Goal: Task Accomplishment & Management: Use online tool/utility

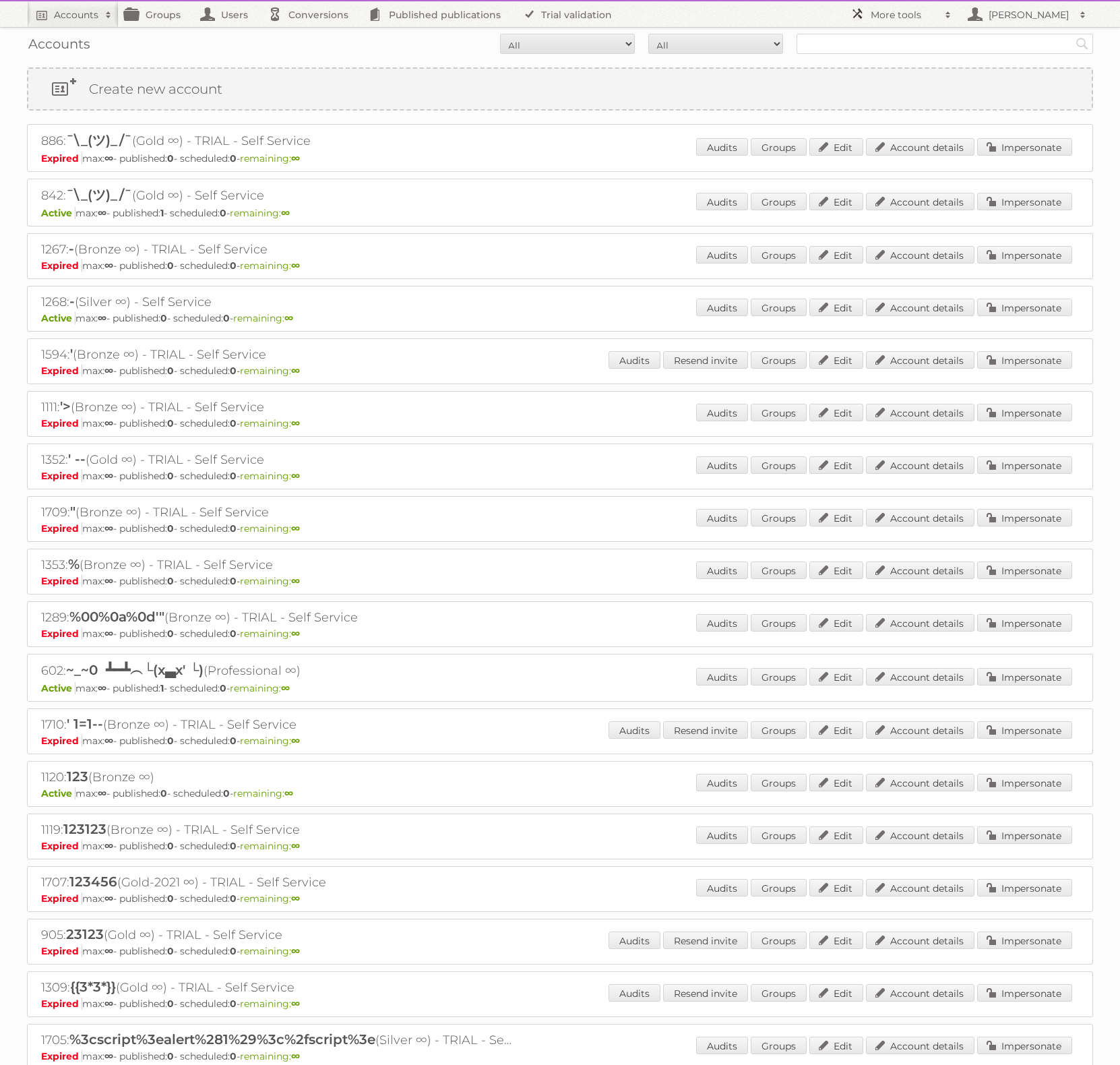
click at [916, 20] on h2 "More tools" at bounding box center [903, 15] width 67 height 14
click at [898, 176] on link "Beta Features" at bounding box center [910, 179] width 133 height 20
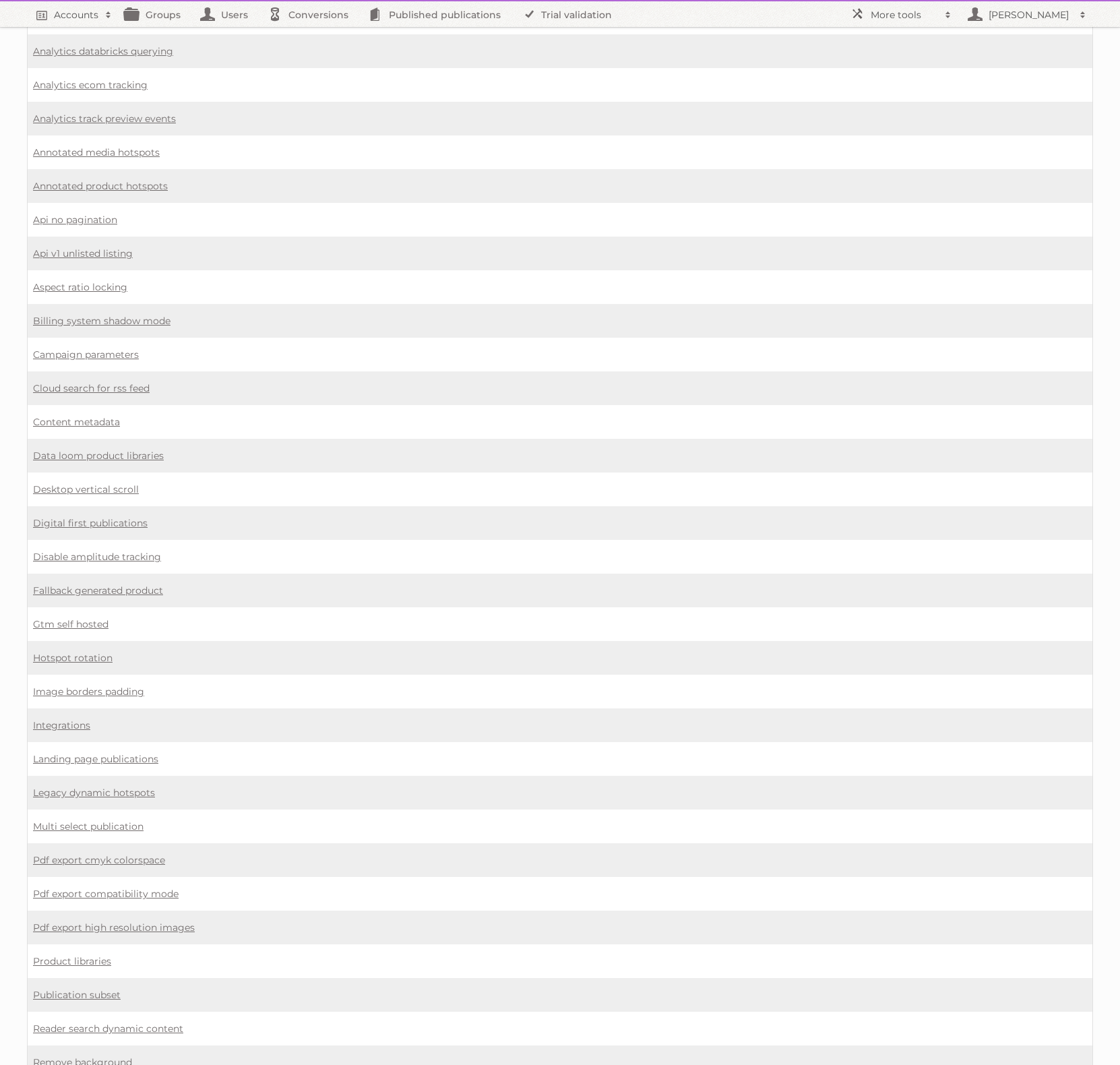
scroll to position [563, 0]
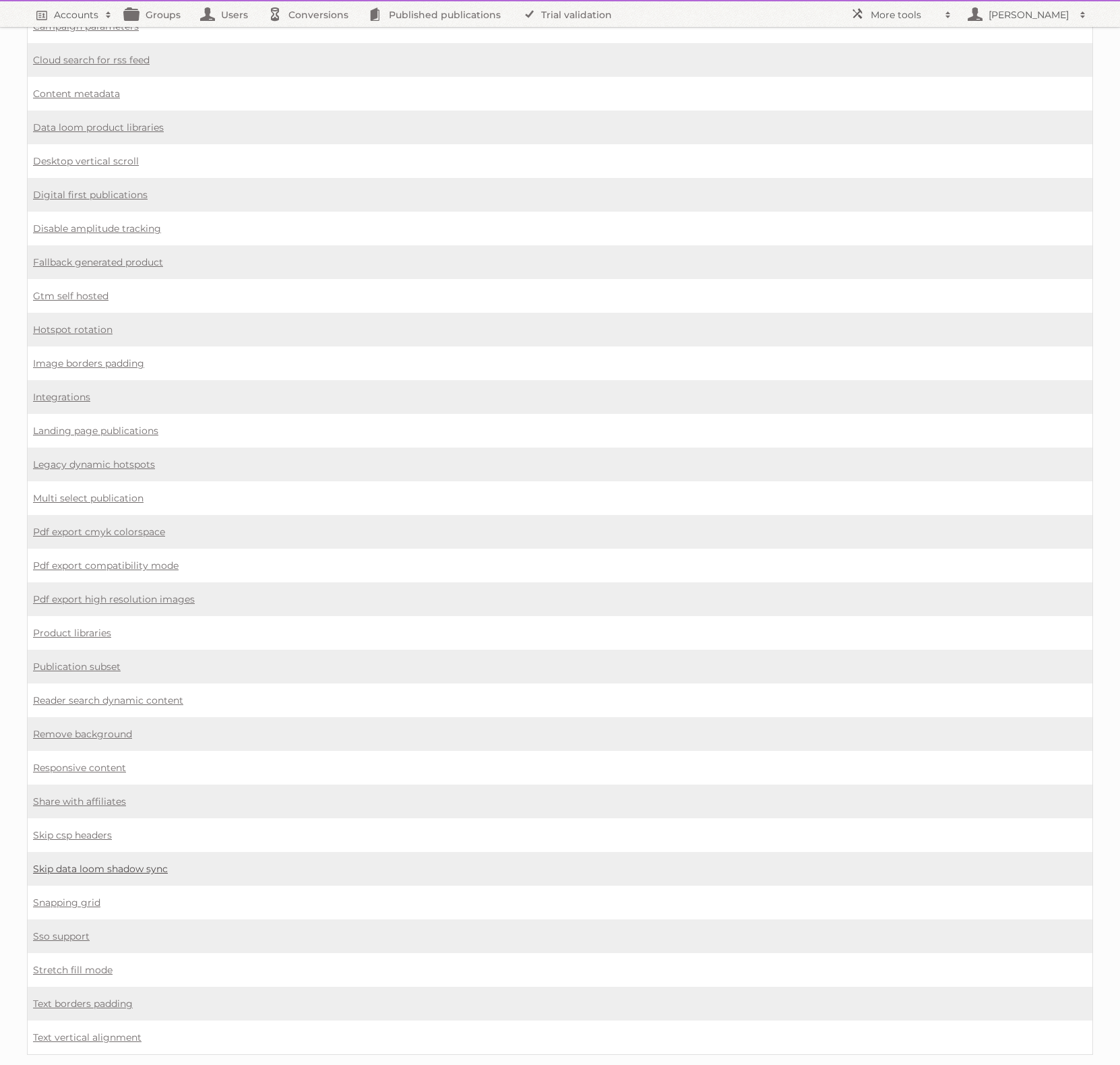
click at [90, 863] on link "Skip data loom shadow sync" at bounding box center [100, 869] width 135 height 12
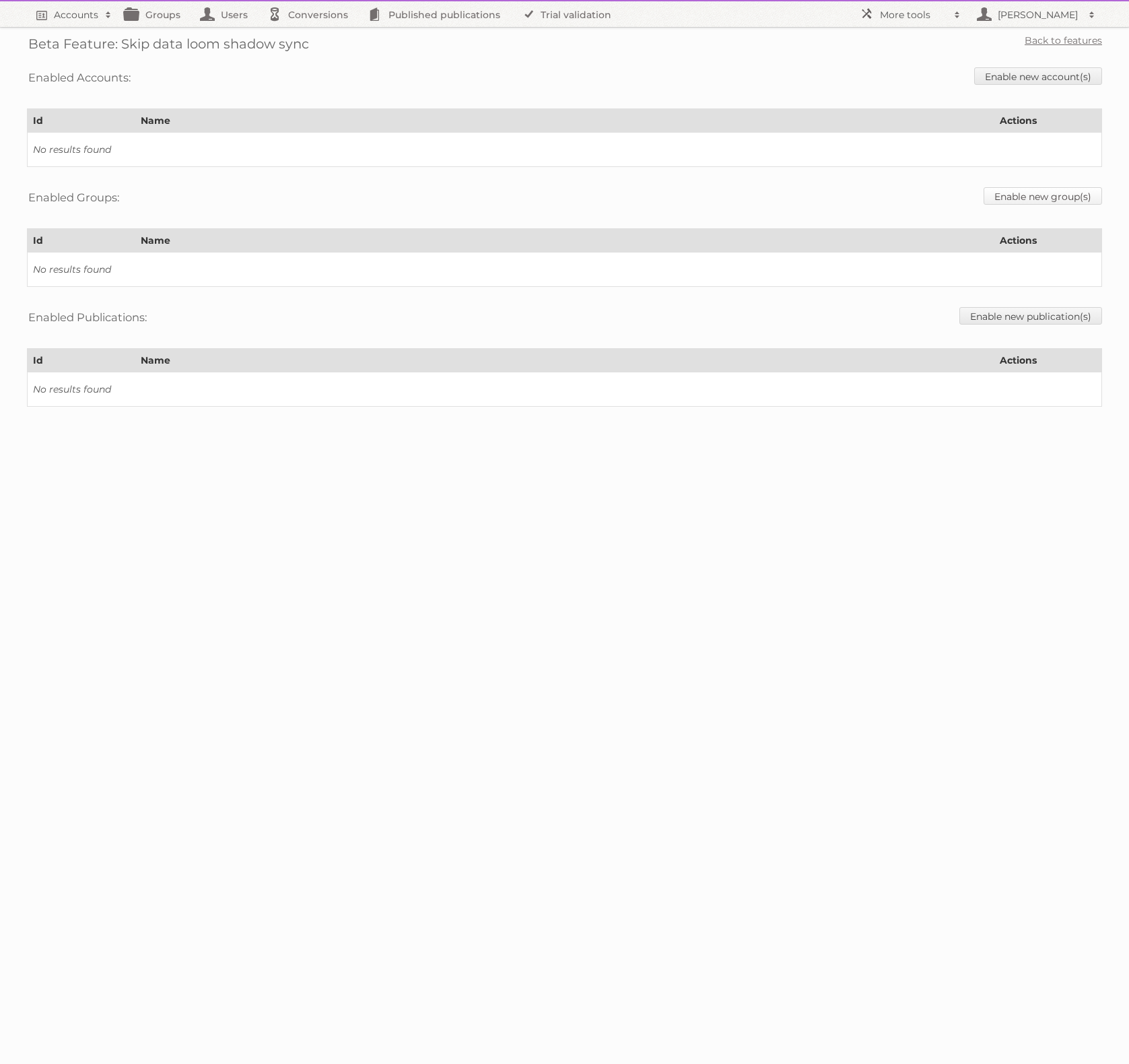
click at [1035, 201] on link "Enable new group(s)" at bounding box center [1043, 196] width 119 height 17
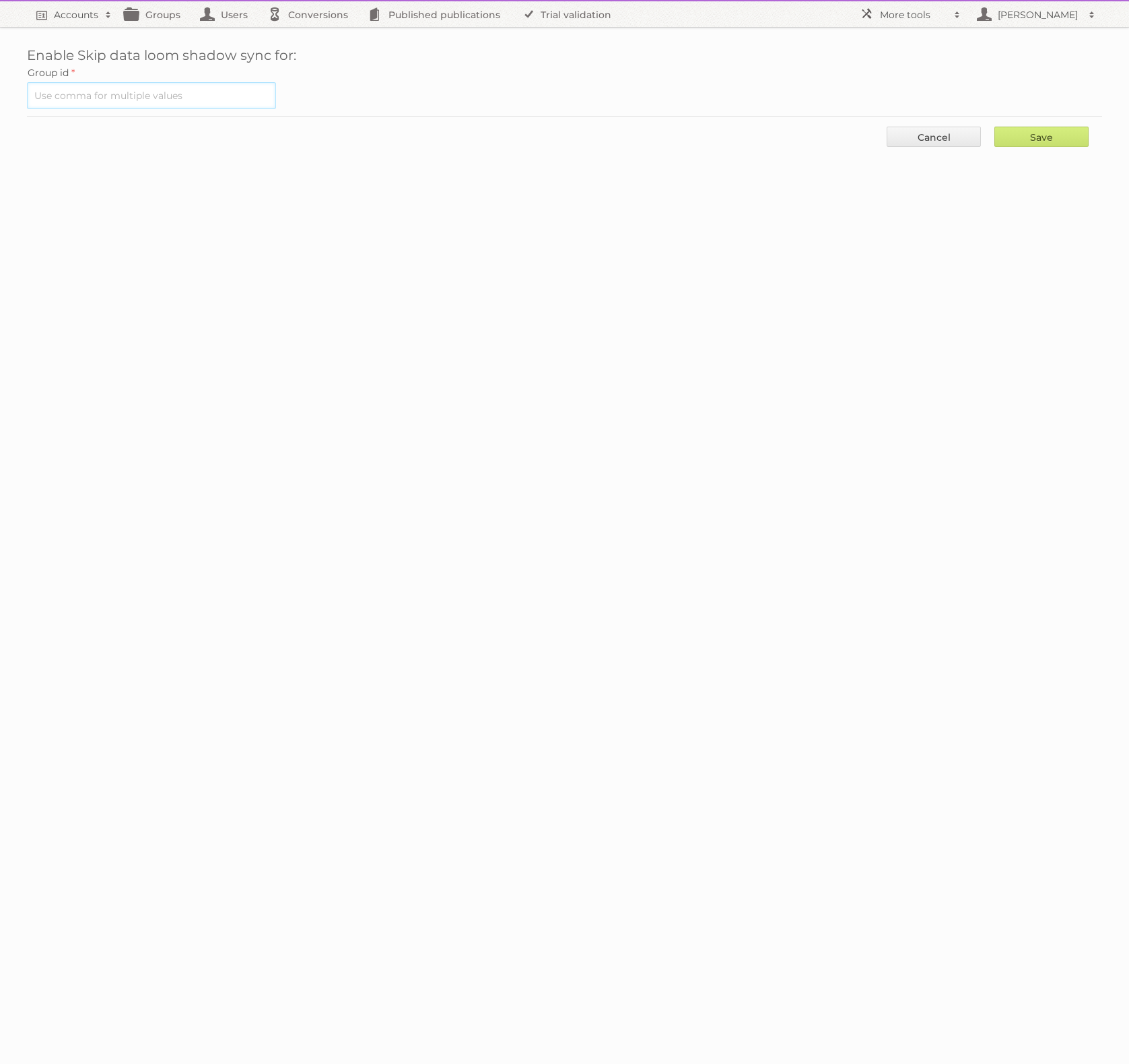
click at [188, 106] on input "text" at bounding box center [152, 96] width 249 height 27
paste input "1352"
type input "1352"
click at [1049, 137] on input "Save" at bounding box center [1042, 136] width 94 height 20
type input "..."
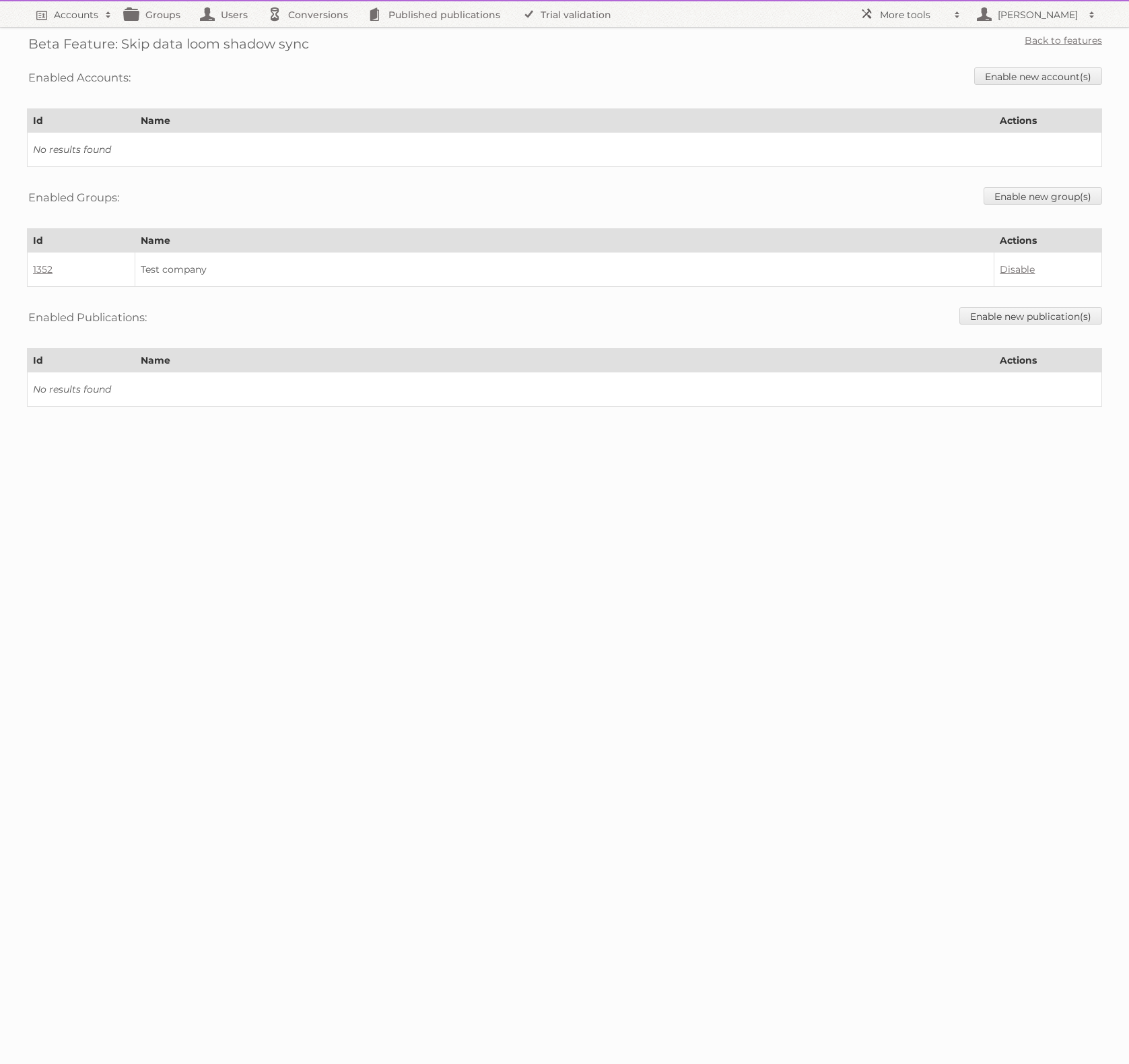
click at [519, 664] on body "Accounts Search Advanced Search Create new account Groups Users Conversions Pub…" at bounding box center [564, 532] width 1129 height 1064
click at [1012, 264] on link "Disable" at bounding box center [1017, 269] width 35 height 12
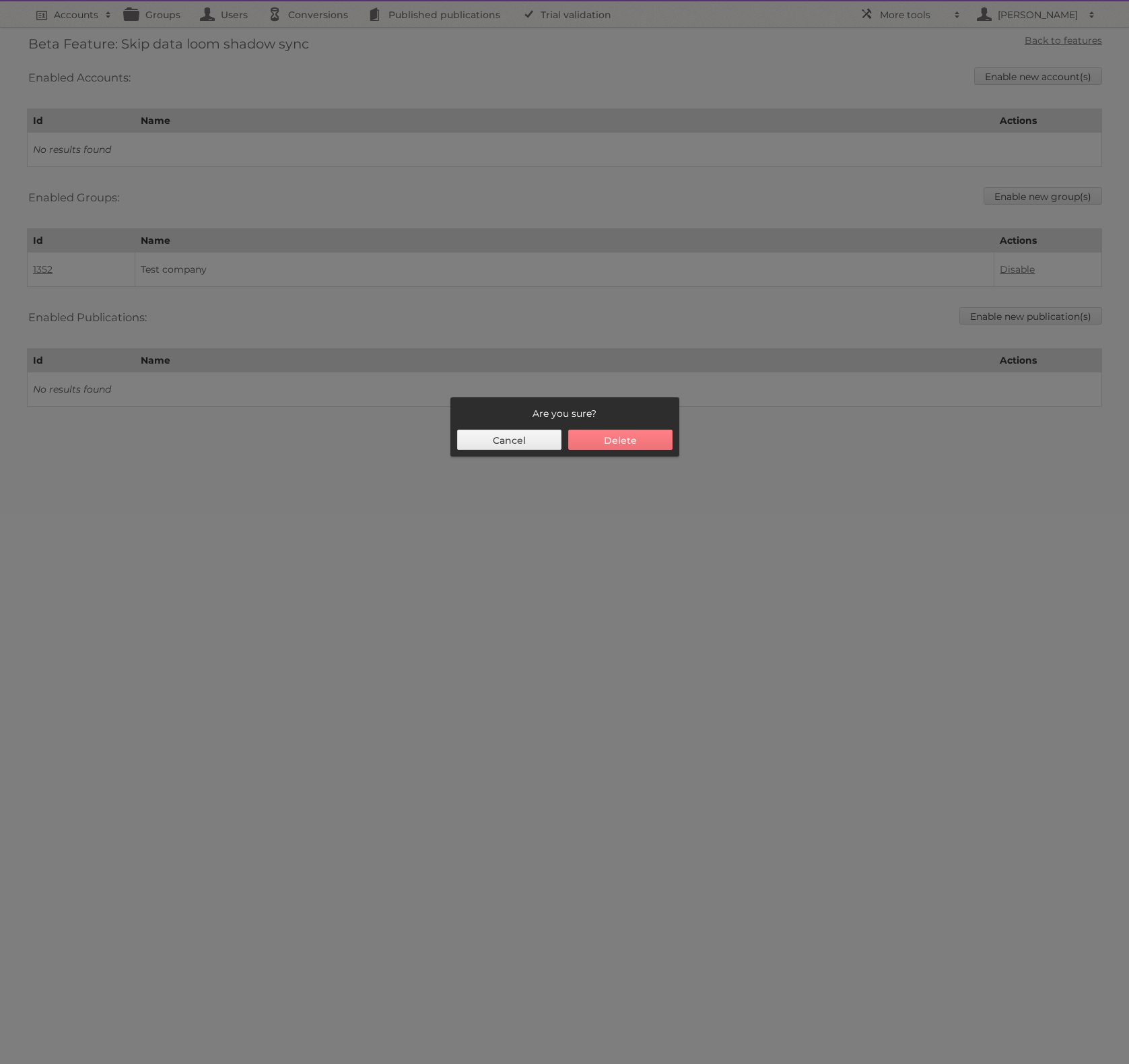
click at [623, 440] on button "Delete" at bounding box center [620, 439] width 104 height 20
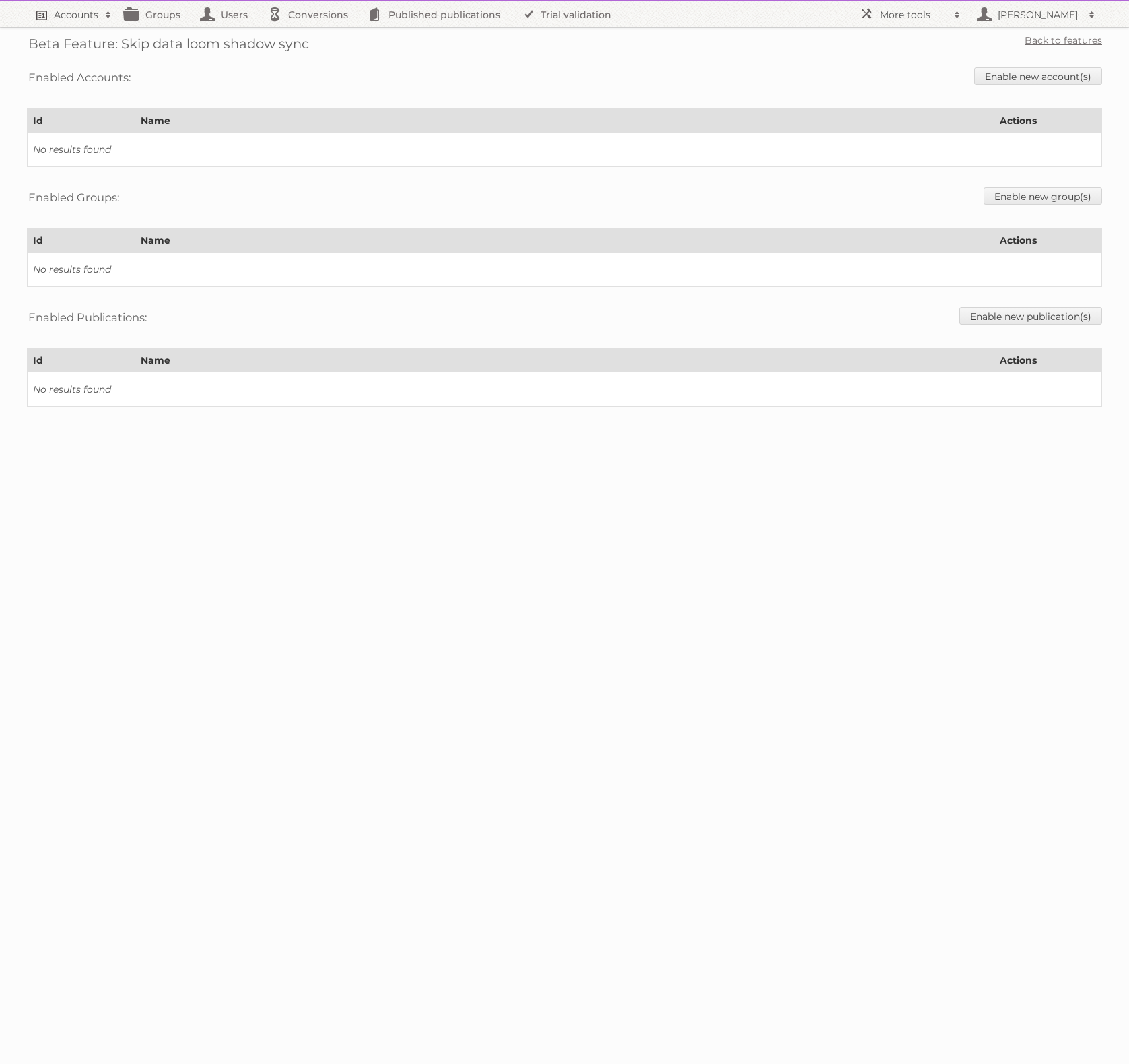
click at [65, 17] on h2 "Accounts" at bounding box center [76, 15] width 45 height 14
type input"] "[PERSON_NAME]"
click at [310, 34] on input "Search" at bounding box center [320, 44] width 20 height 20
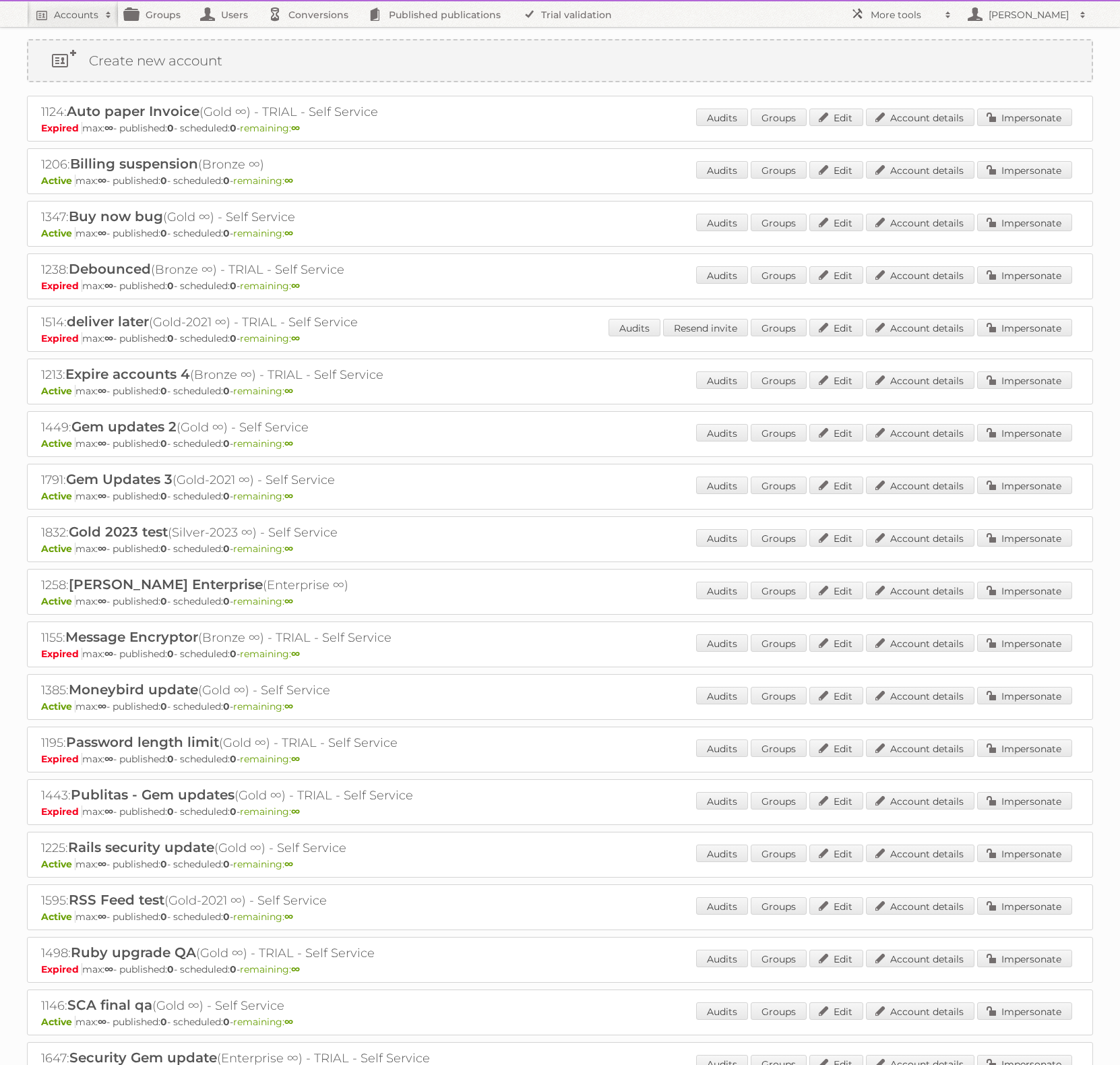
scroll to position [19, 0]
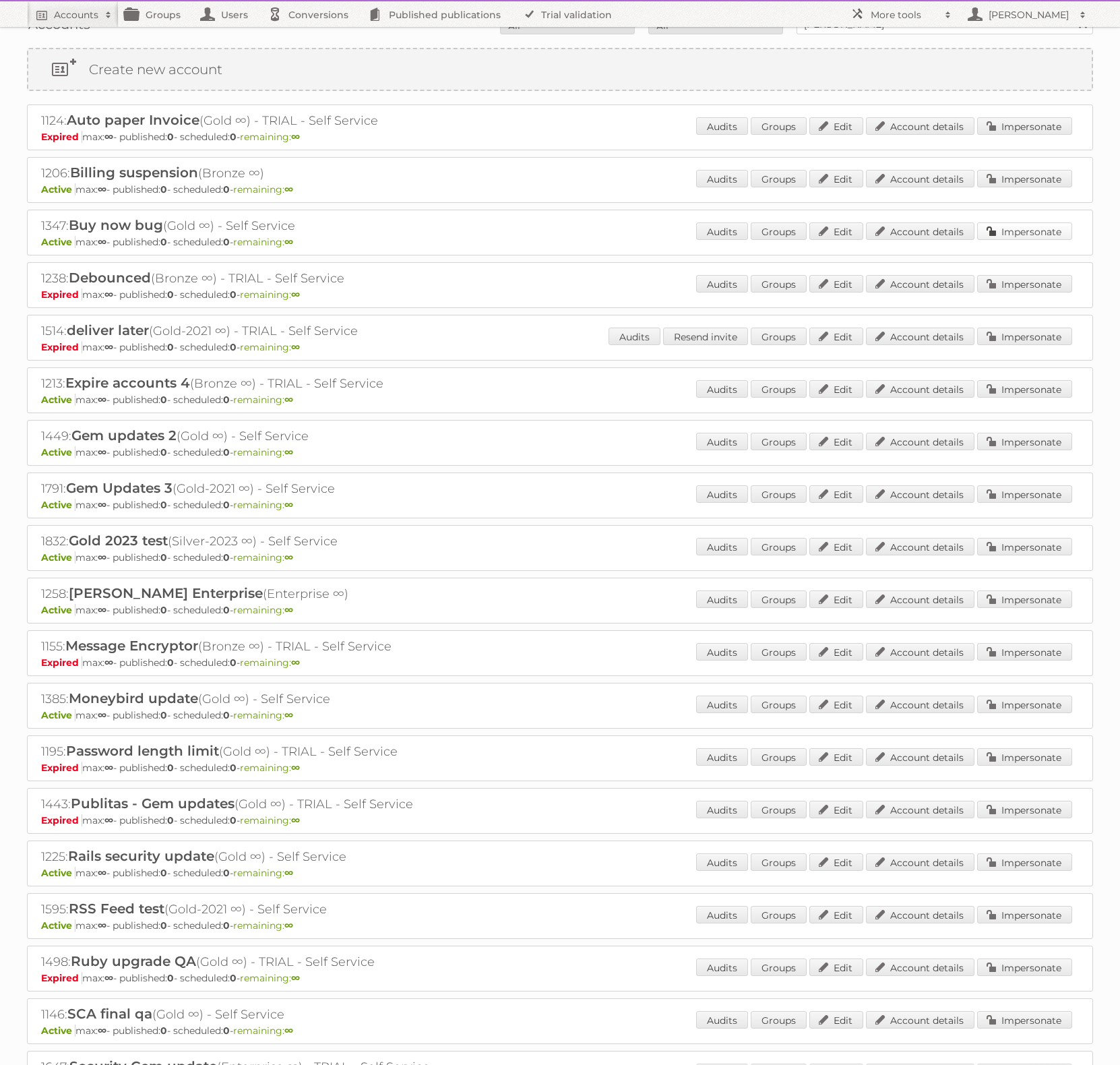
click at [1016, 230] on link "Impersonate" at bounding box center [1025, 231] width 95 height 18
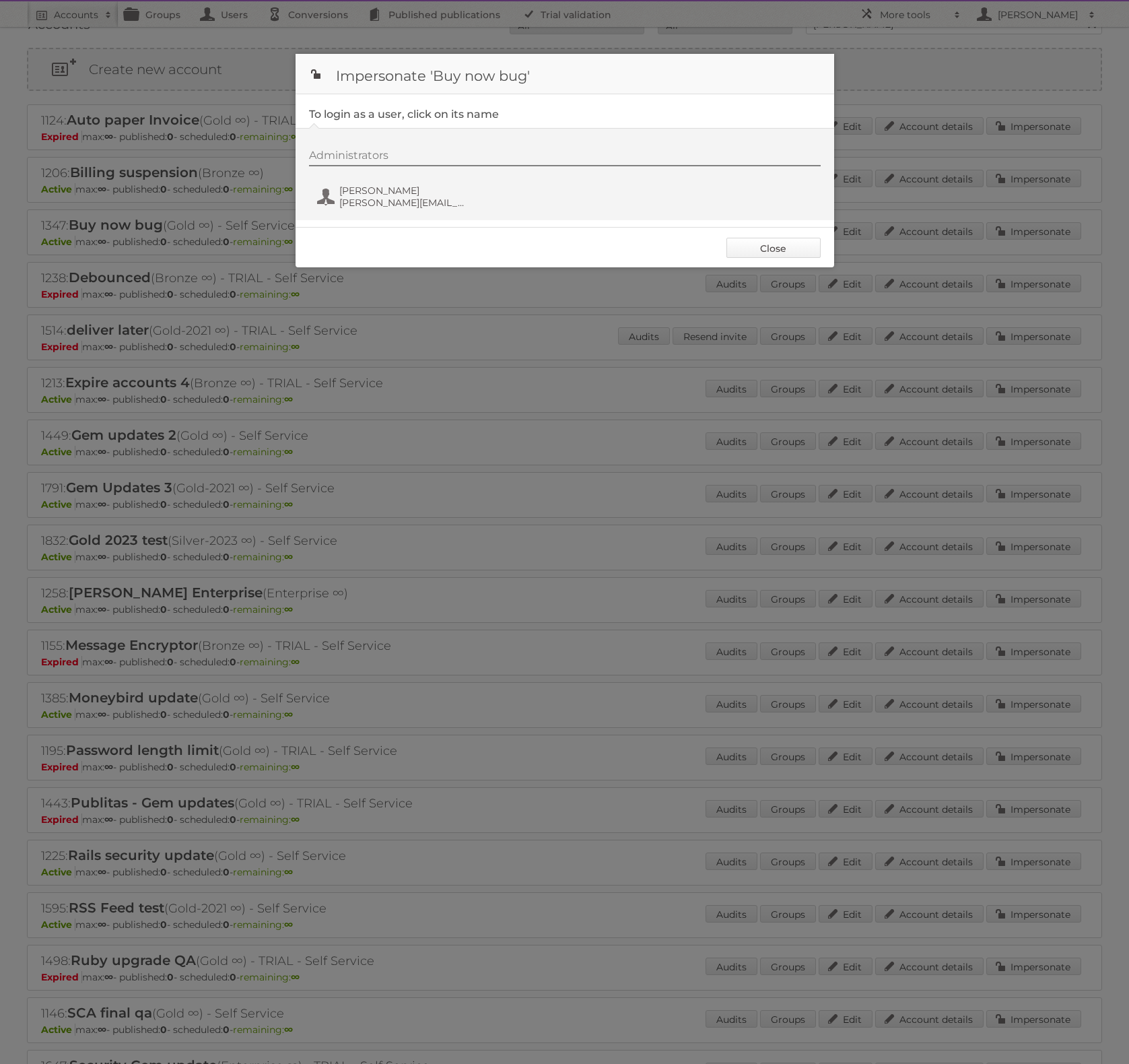
click at [810, 256] on link "Close" at bounding box center [773, 248] width 94 height 20
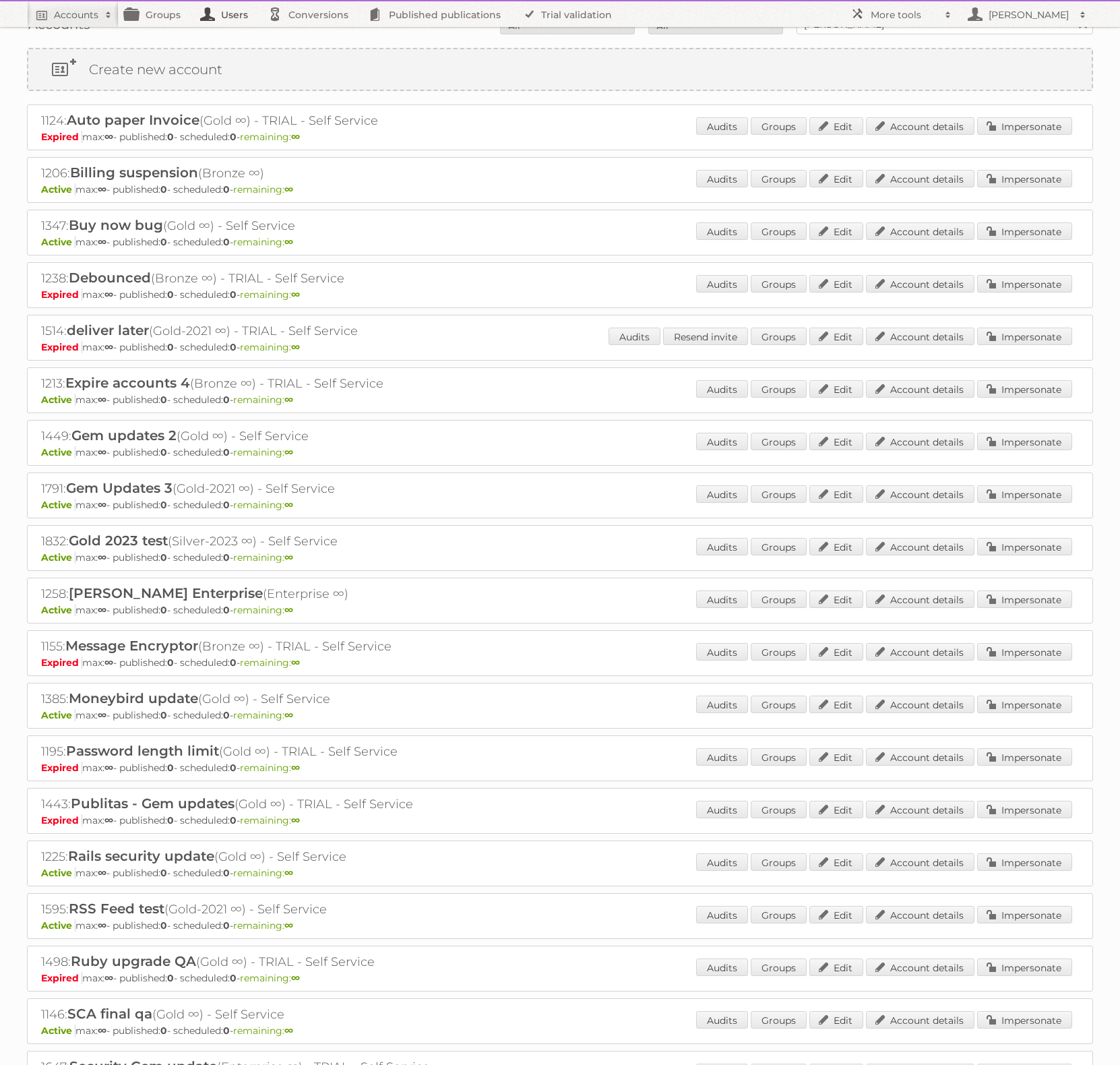
click at [221, 20] on link "Users" at bounding box center [228, 14] width 67 height 25
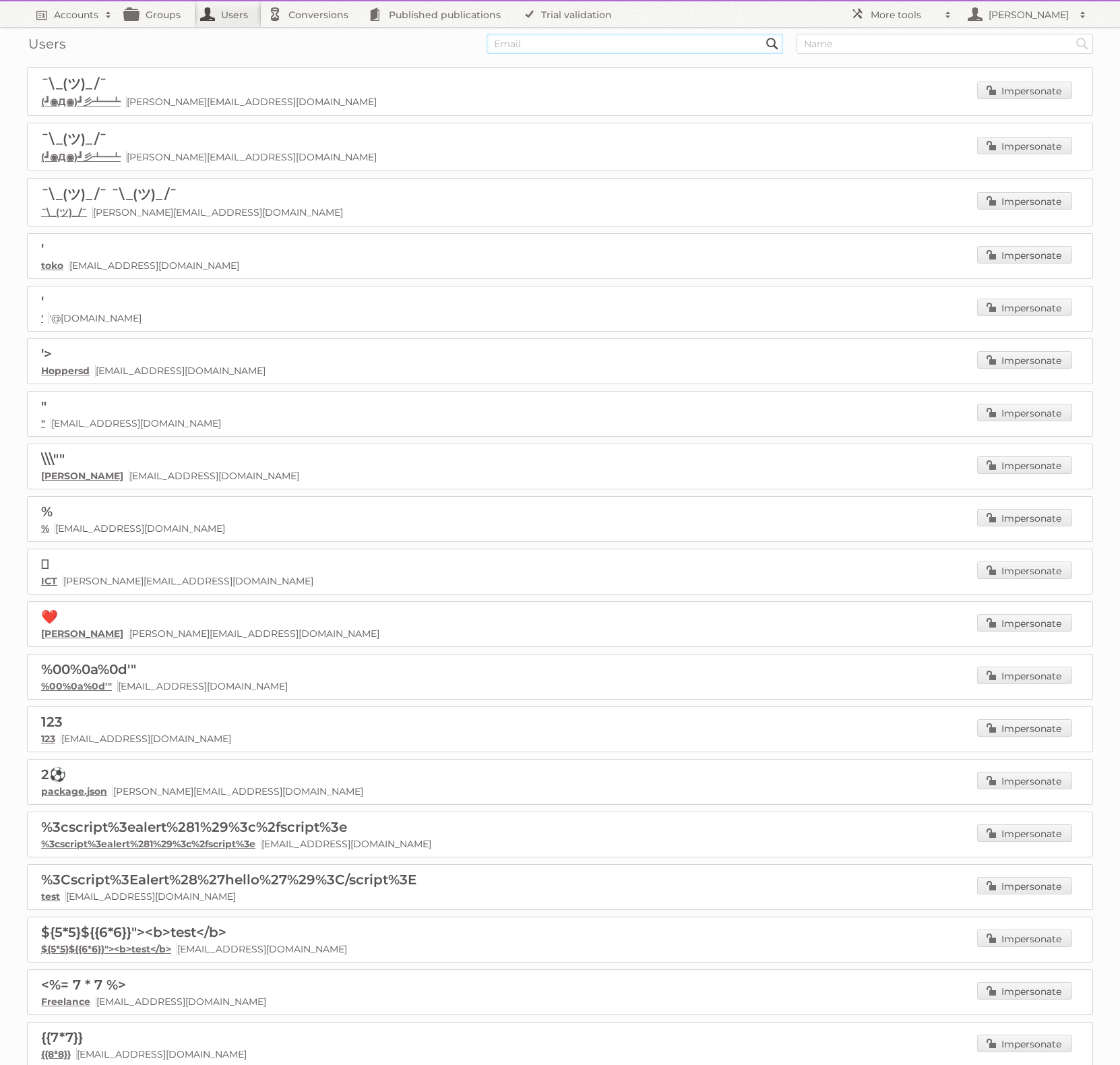
click at [671, 48] on input "text" at bounding box center [634, 44] width 297 height 20
type input "martiniano+"
click at [762, 34] on input "Search" at bounding box center [772, 44] width 20 height 20
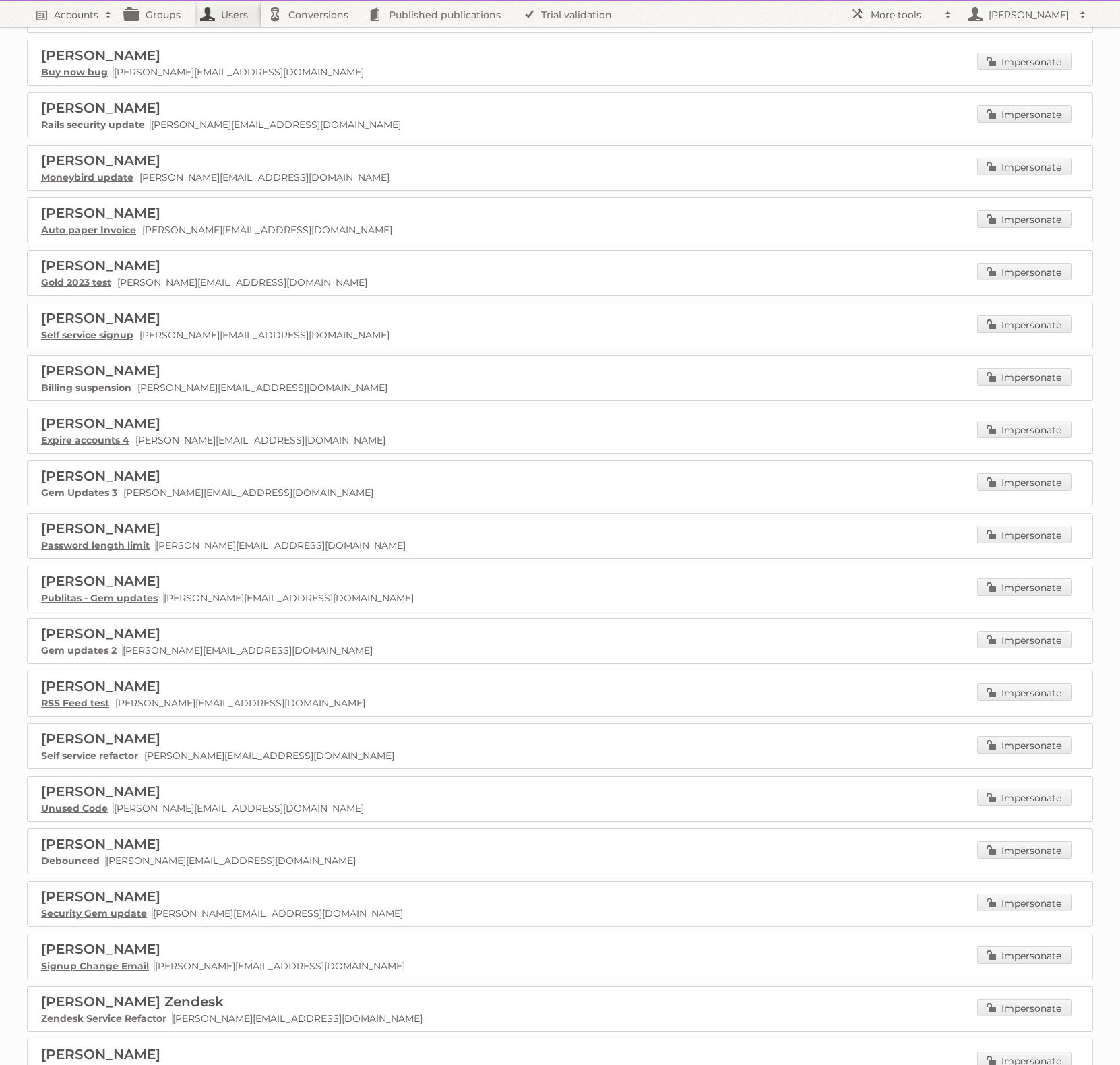
scroll to position [500, 0]
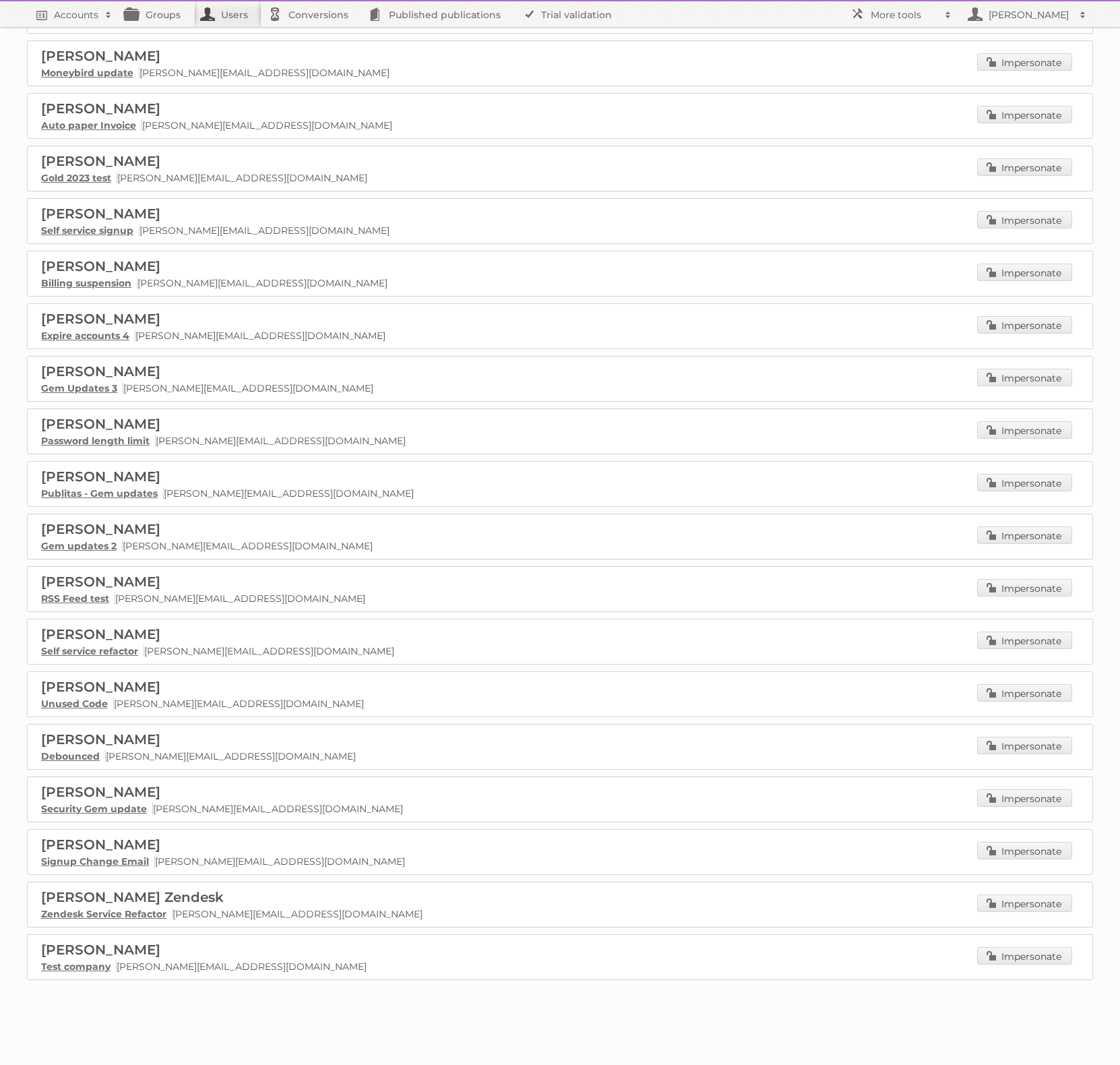
drag, startPoint x: 439, startPoint y: 907, endPoint x: 177, endPoint y: 904, distance: 262.0
click at [177, 907] on p "Zendesk Service Refactor [PERSON_NAME][EMAIL_ADDRESS][DOMAIN_NAME]" at bounding box center [559, 913] width 1037 height 12
copy p "[PERSON_NAME][EMAIL_ADDRESS][DOMAIN_NAME]"
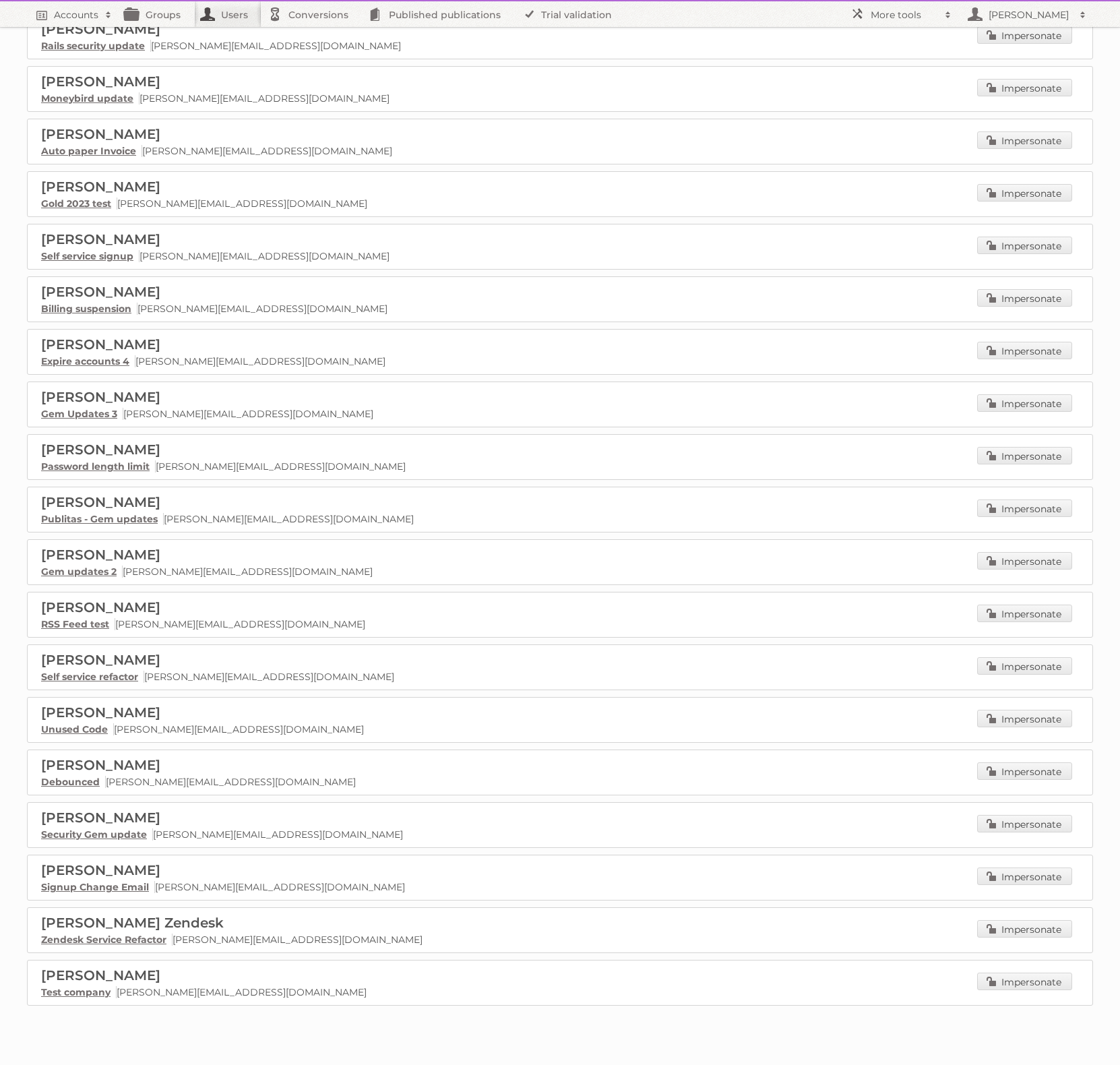
scroll to position [0, 0]
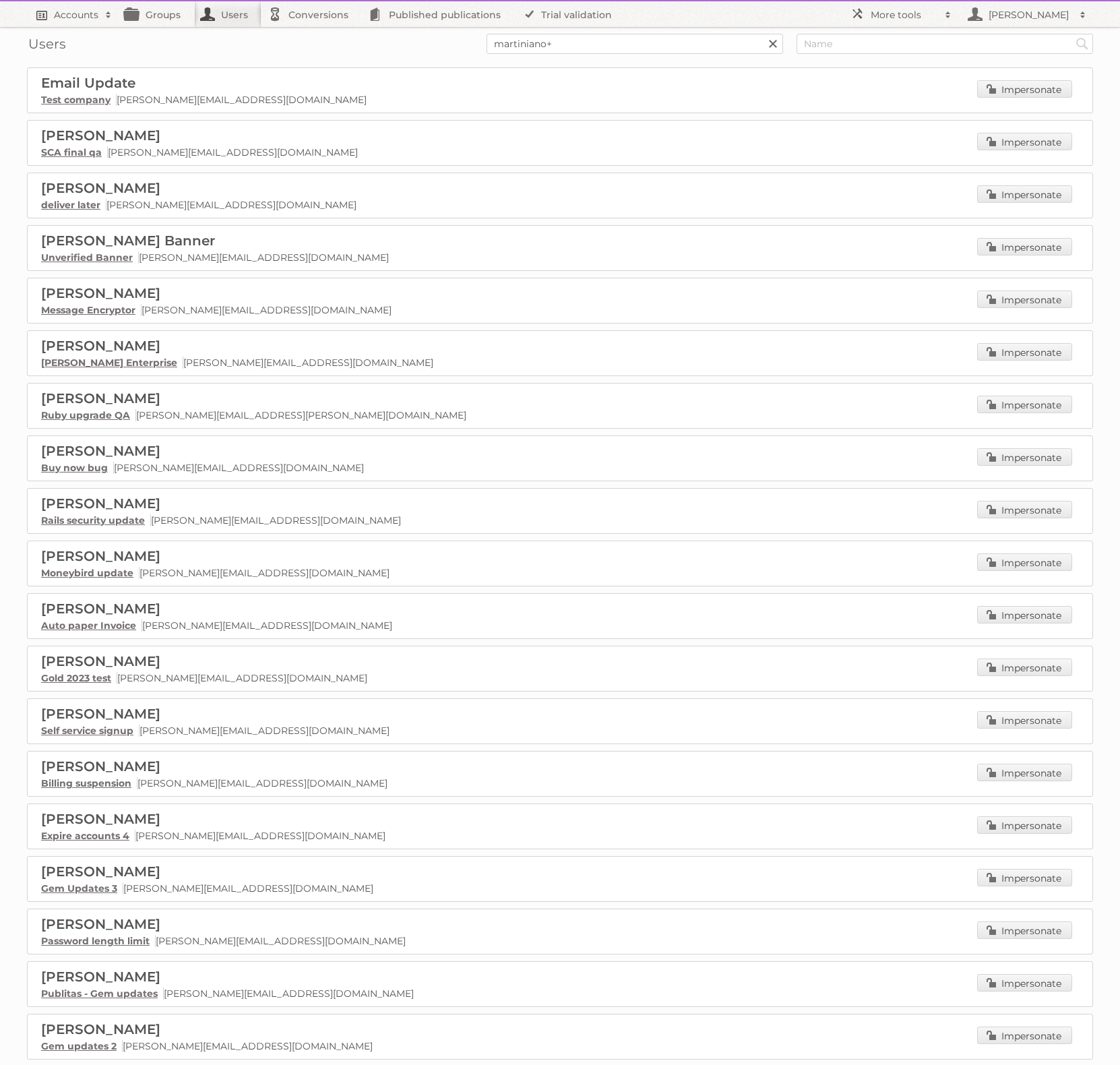
click at [59, 6] on link "Accounts" at bounding box center [73, 14] width 91 height 25
type input"] "martiniano+"
click at [310, 34] on input "Search" at bounding box center [320, 44] width 20 height 20
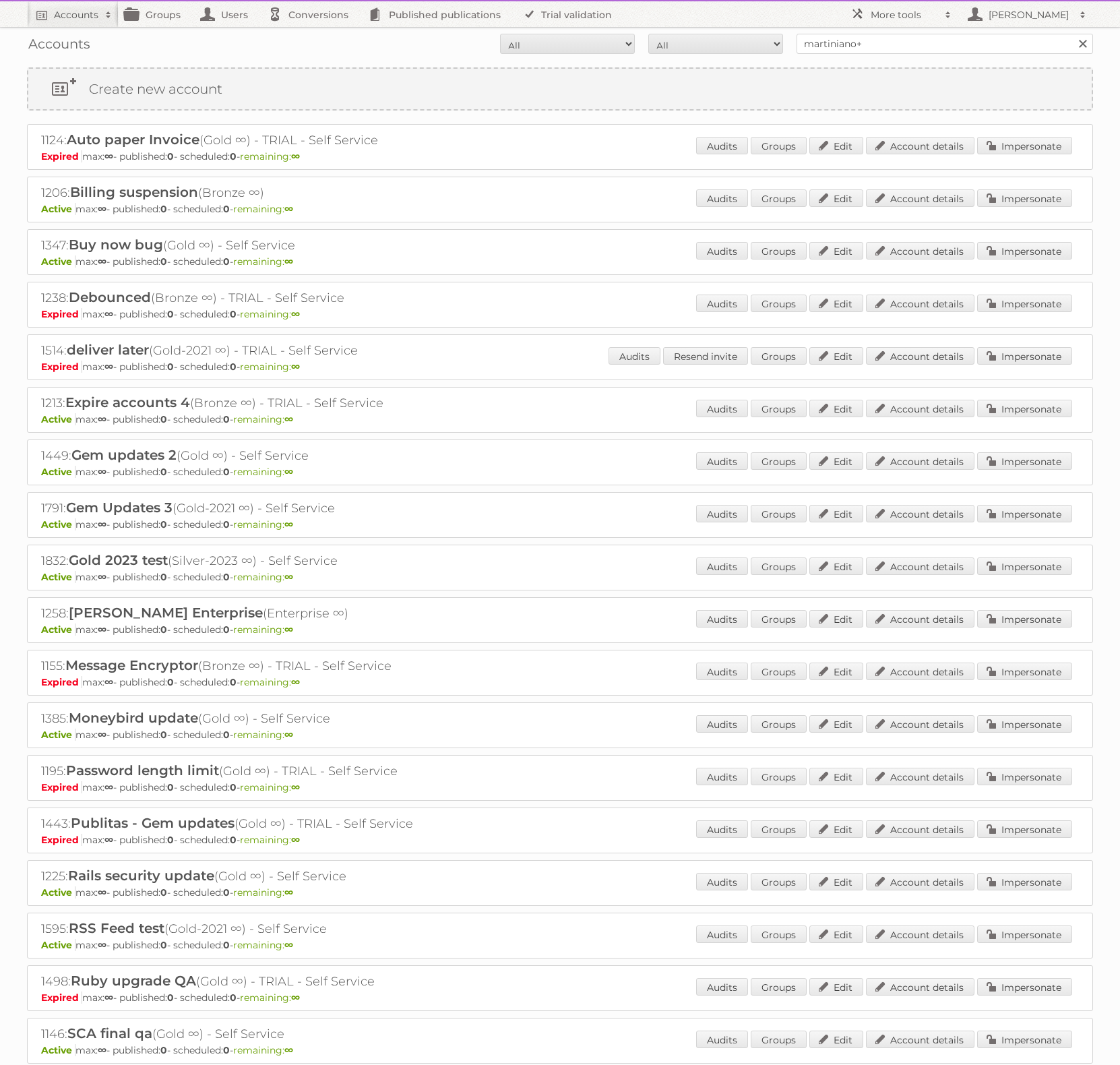
scroll to position [661, 0]
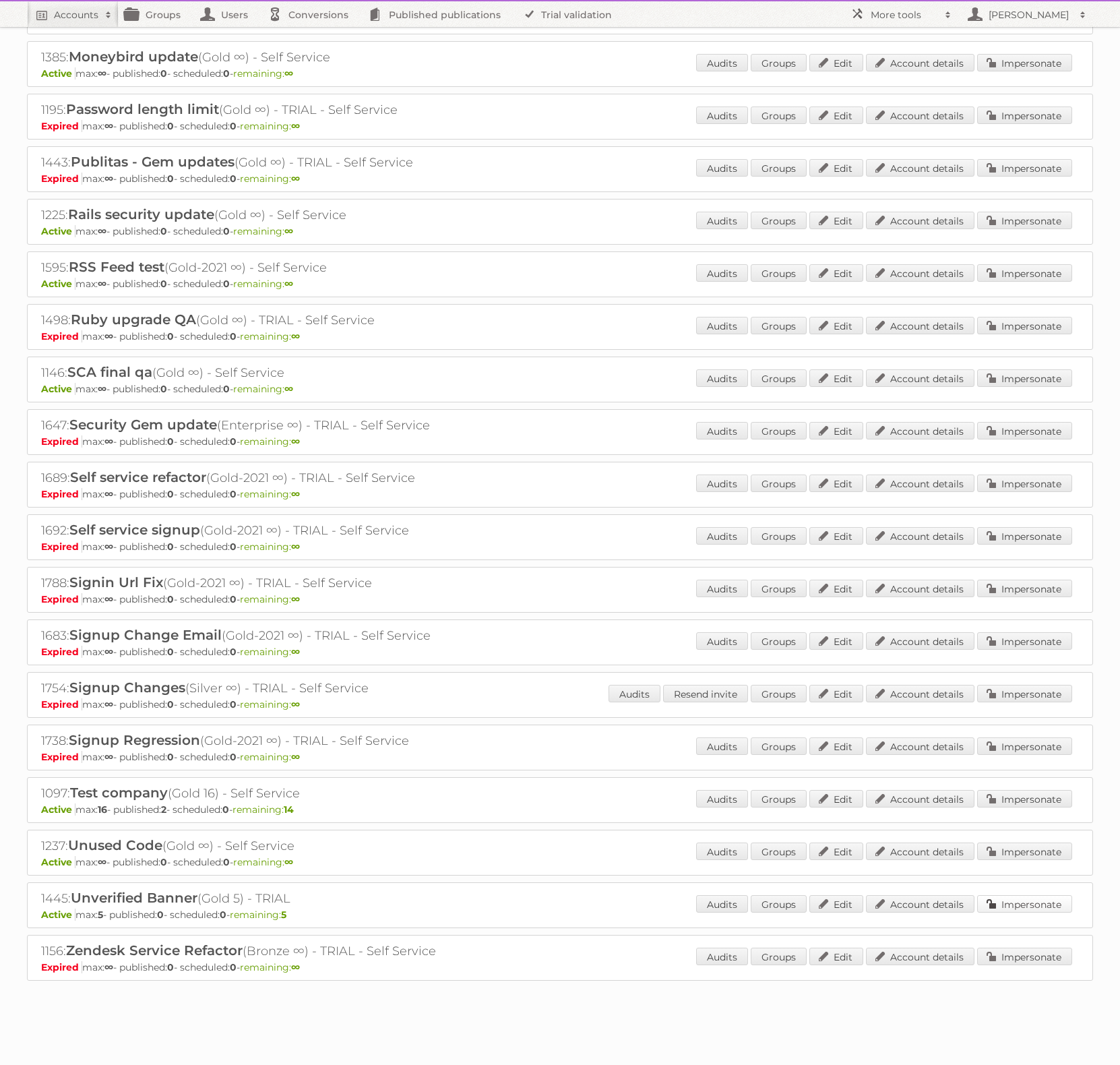
click at [1007, 895] on link "Impersonate" at bounding box center [1025, 904] width 95 height 18
click at [50, 890] on h2 "1445: Unverified Banner (Gold 5) - TRIAL" at bounding box center [276, 899] width 472 height 18
copy h2 "1445"
click at [767, 895] on link "Groups" at bounding box center [779, 904] width 56 height 18
